Goal: Navigation & Orientation: Find specific page/section

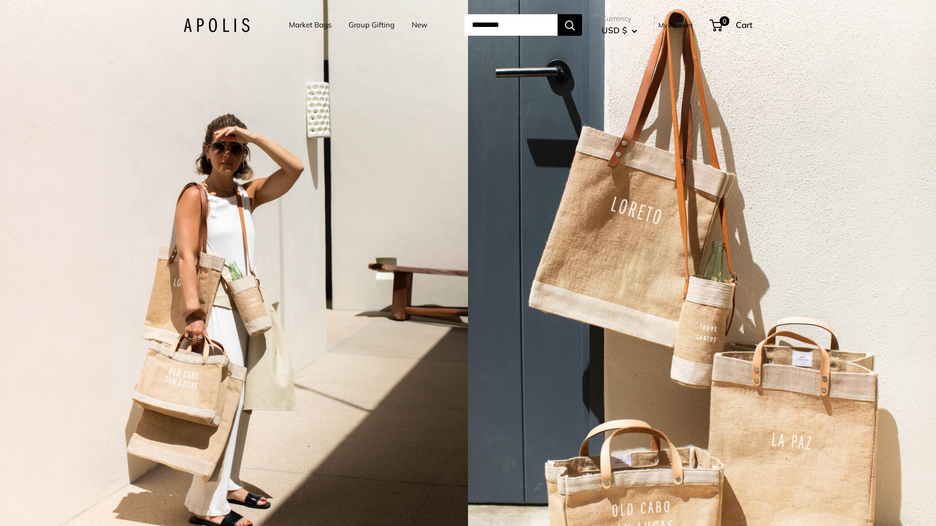
click at [314, 25] on link "Market Bags" at bounding box center [310, 25] width 43 height 14
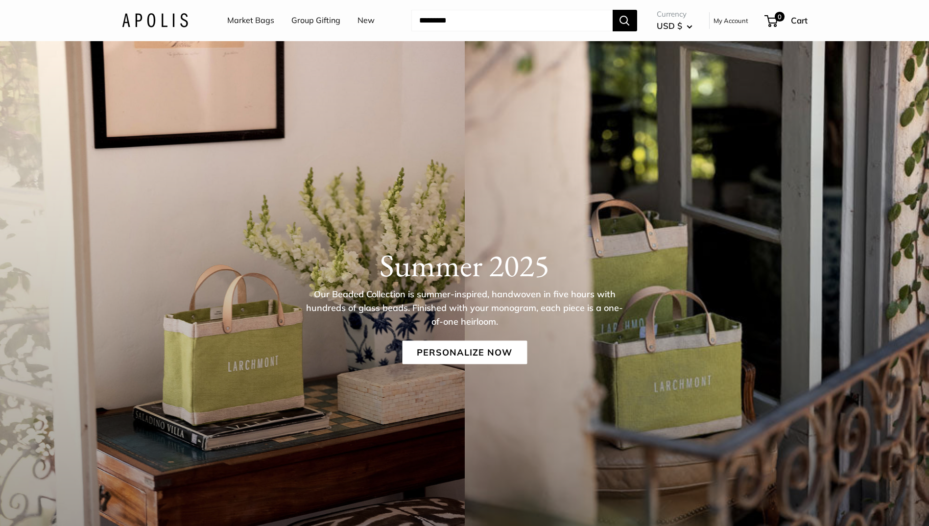
click at [365, 20] on link "New" at bounding box center [365, 20] width 17 height 15
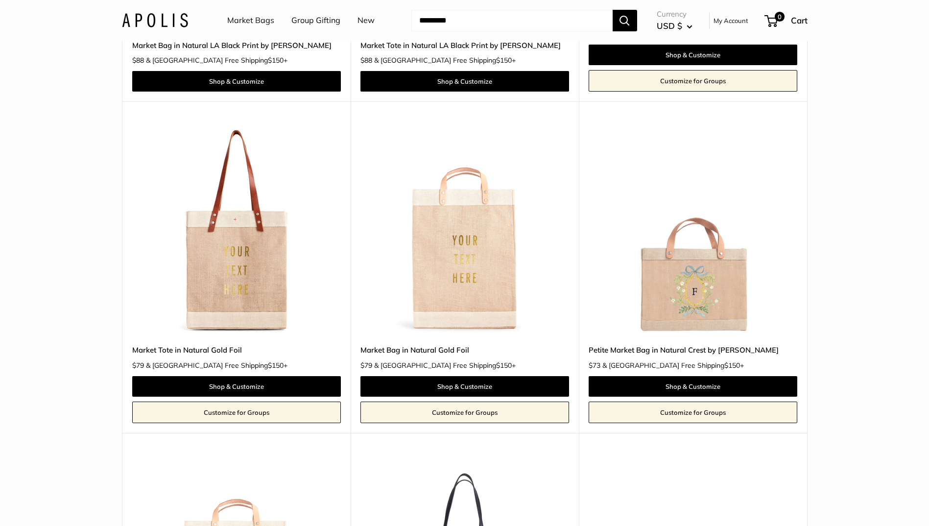
scroll to position [4653, 0]
